Goal: Use online tool/utility

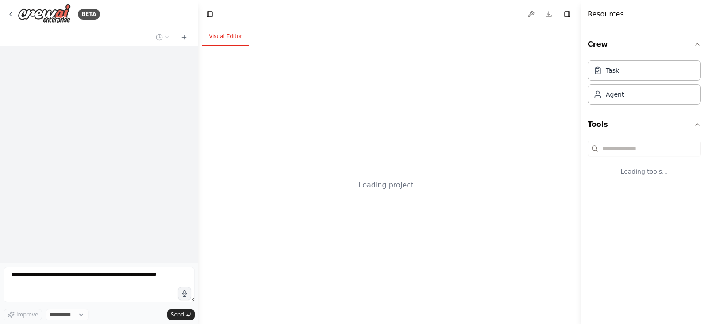
select select "****"
